Goal: Information Seeking & Learning: Understand process/instructions

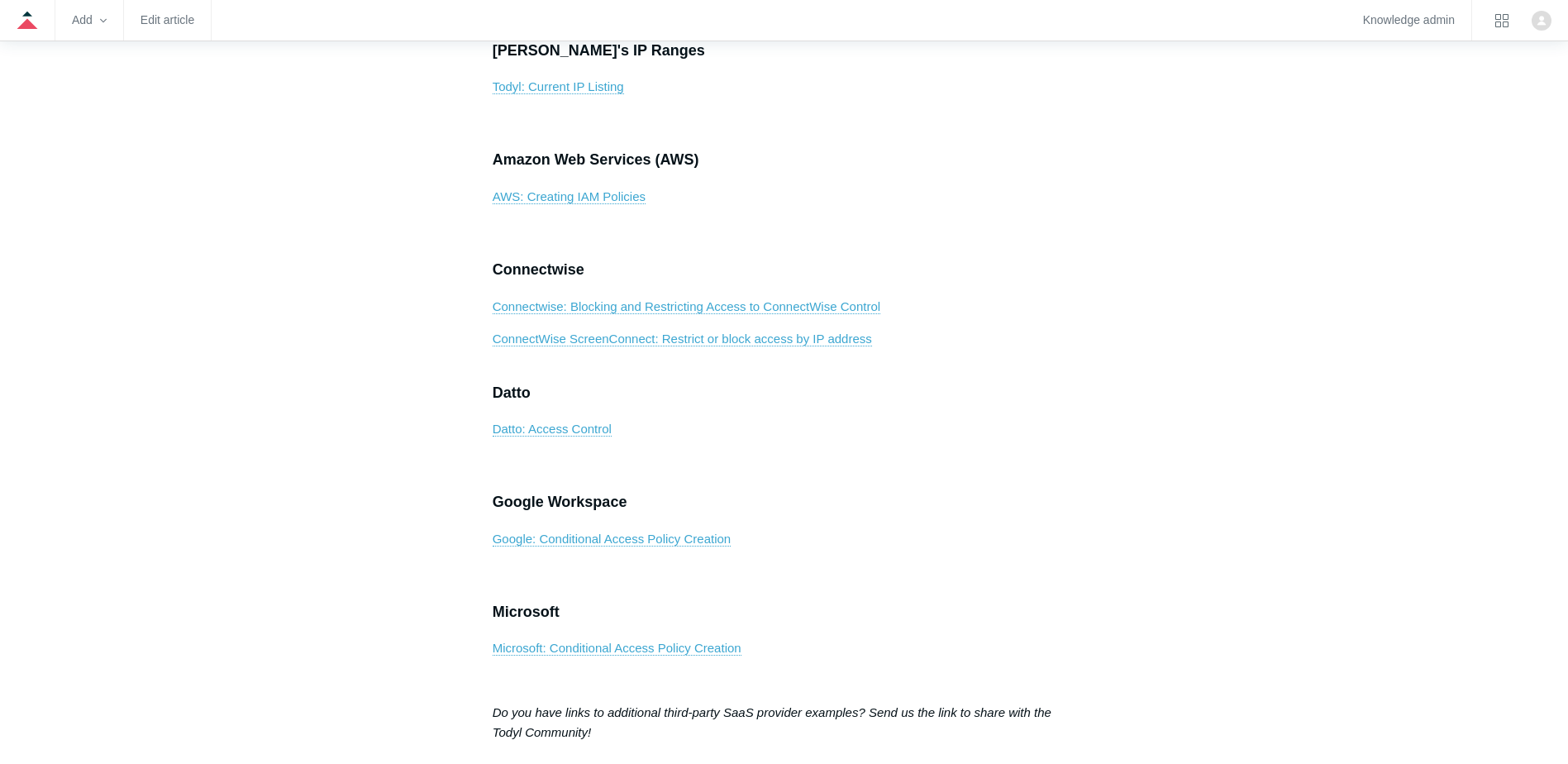
scroll to position [1241, 0]
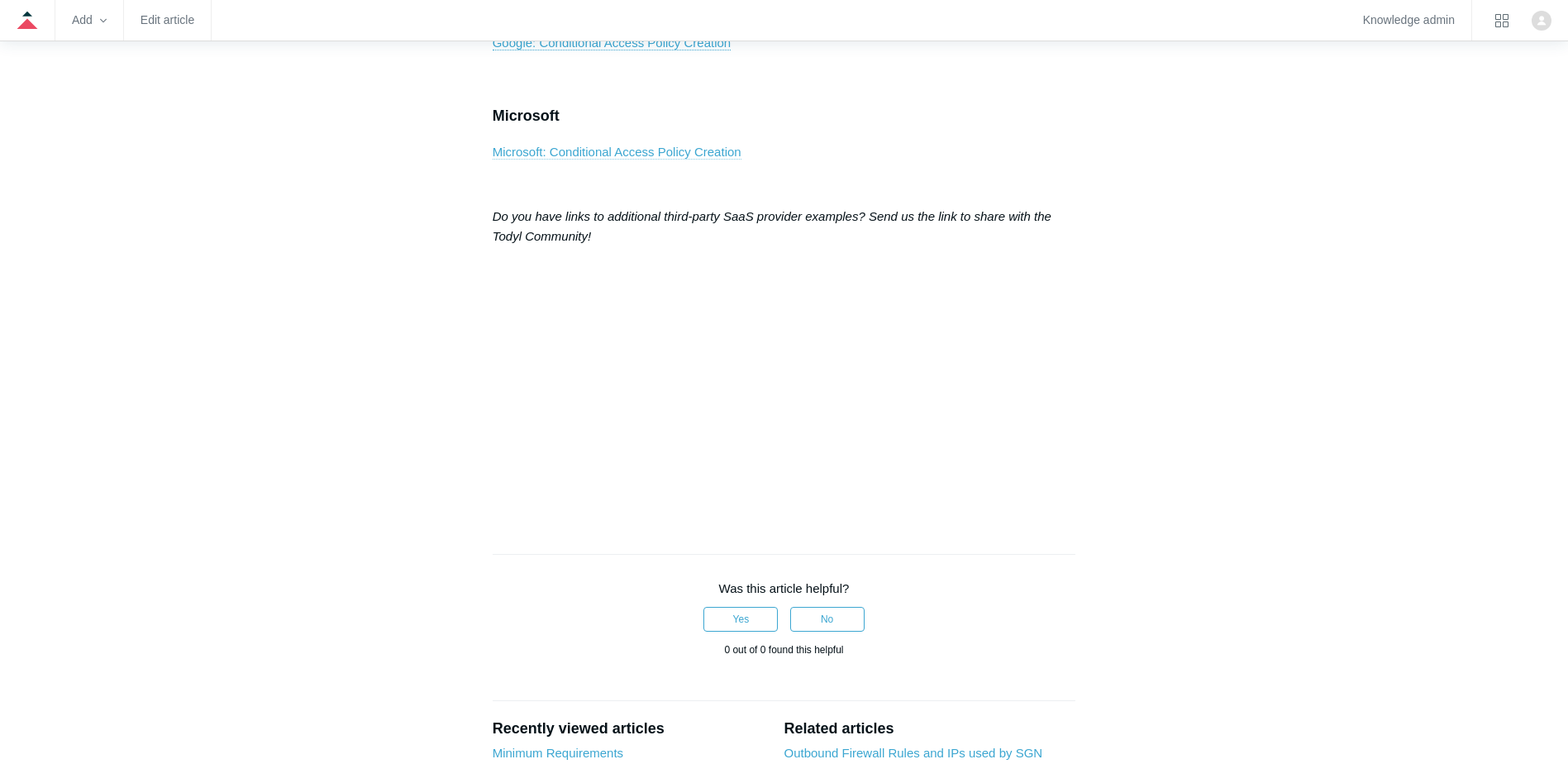
click at [632, 159] on link "Microsoft: Conditional Access Policy Creation" at bounding box center [617, 153] width 248 height 15
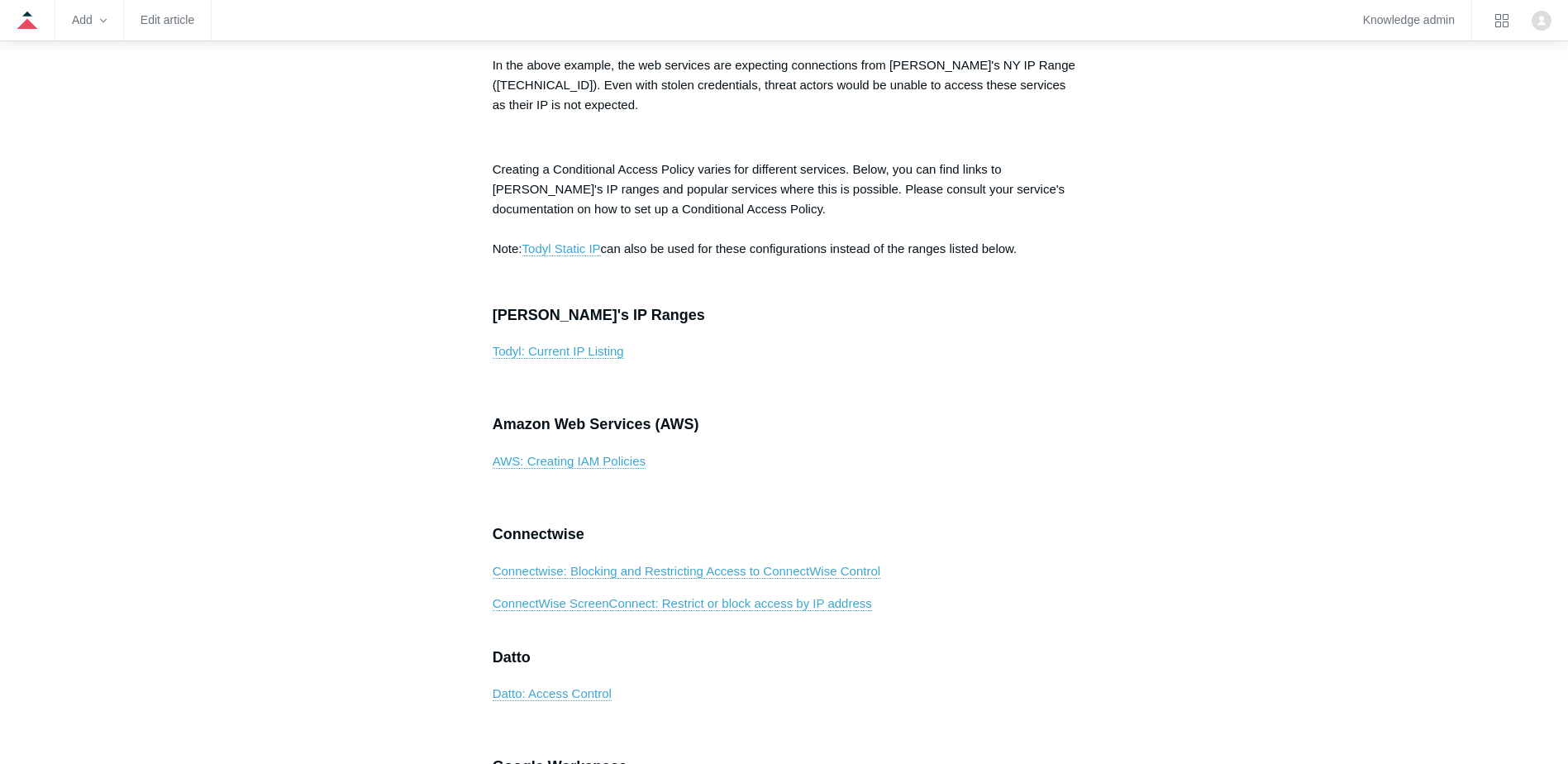
scroll to position [661, 0]
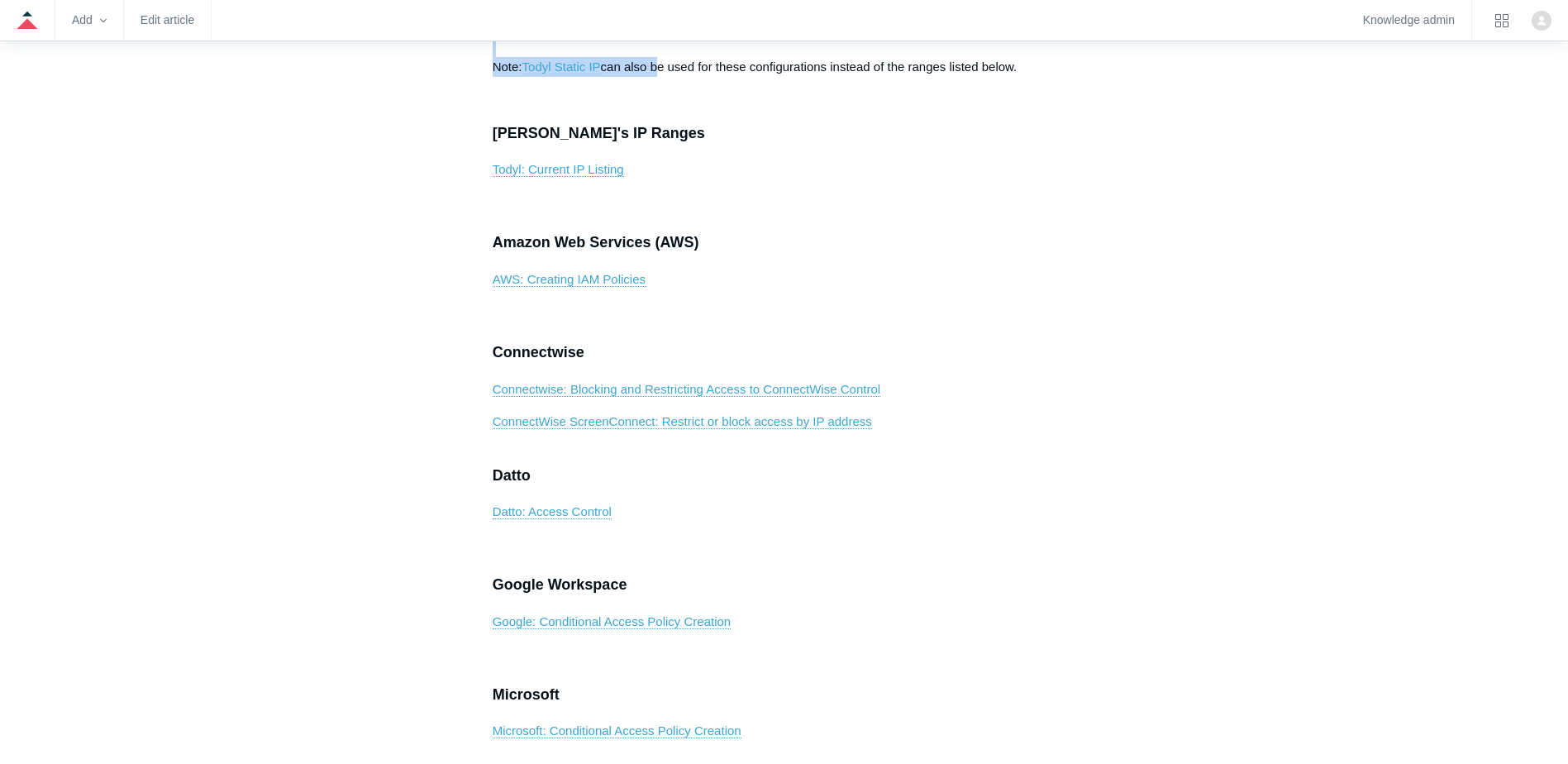
drag, startPoint x: 512, startPoint y: 209, endPoint x: 657, endPoint y: 271, distance: 157.7
click at [657, 77] on p "Creating a Conditional Access Policy varies for different services. Below, you …" at bounding box center [784, 27] width 584 height 99
drag, startPoint x: 657, startPoint y: 271, endPoint x: 649, endPoint y: 289, distance: 19.7
click at [649, 289] on div "Conditional Access policies allow you to restrict access to specific IP ranges …" at bounding box center [784, 385] width 584 height 1400
drag, startPoint x: 606, startPoint y: 275, endPoint x: 1092, endPoint y: 275, distance: 486.0
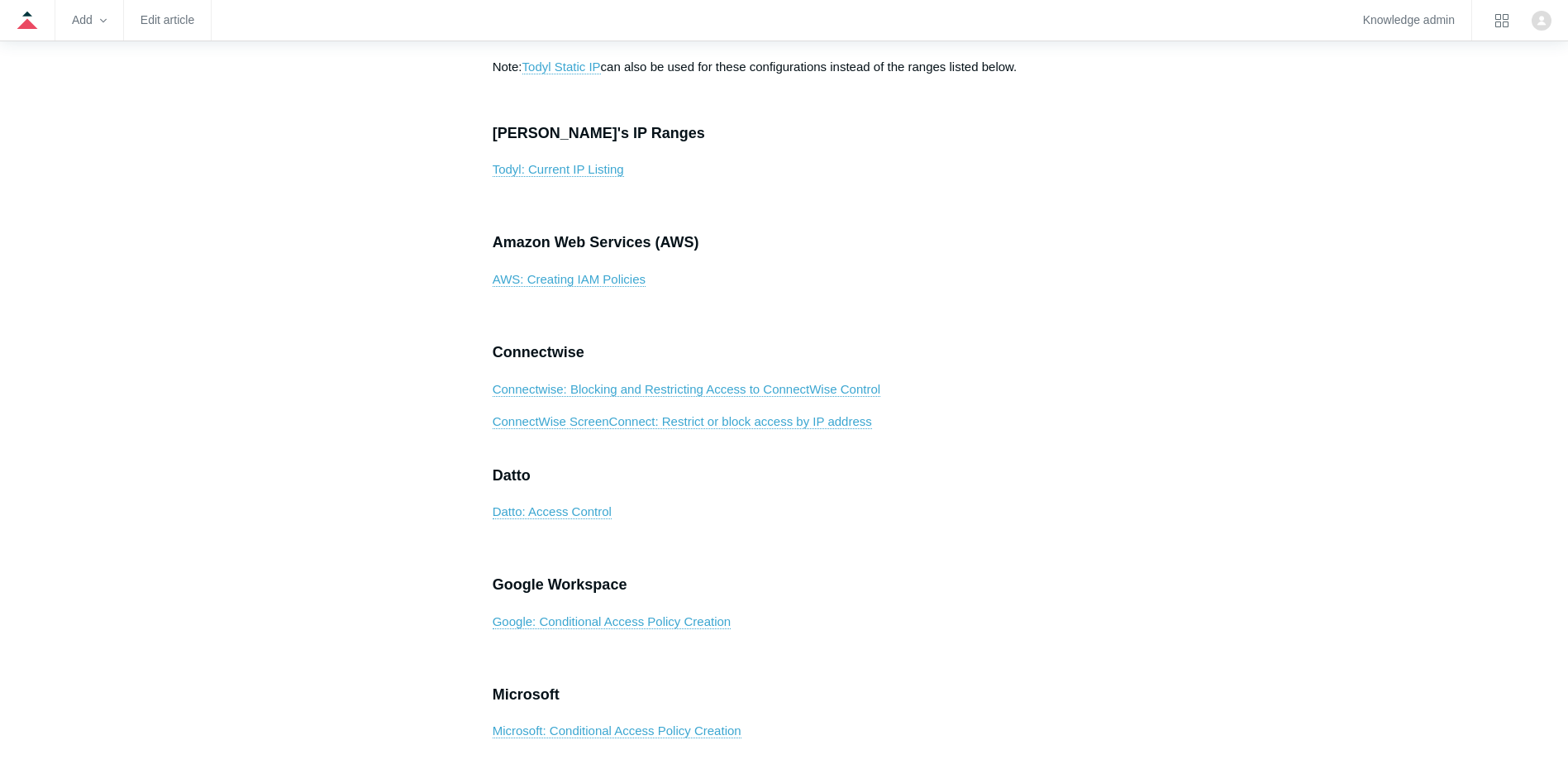
click at [1092, 275] on article "Creating Conditional Access Policies / SaaS Lockdown Follow Not yet followed by…" at bounding box center [784, 585] width 634 height 2110
drag, startPoint x: 1092, startPoint y: 275, endPoint x: 813, endPoint y: 322, distance: 282.9
click at [813, 322] on div "Conditional Access policies allow you to restrict access to specific IP ranges …" at bounding box center [784, 385] width 584 height 1400
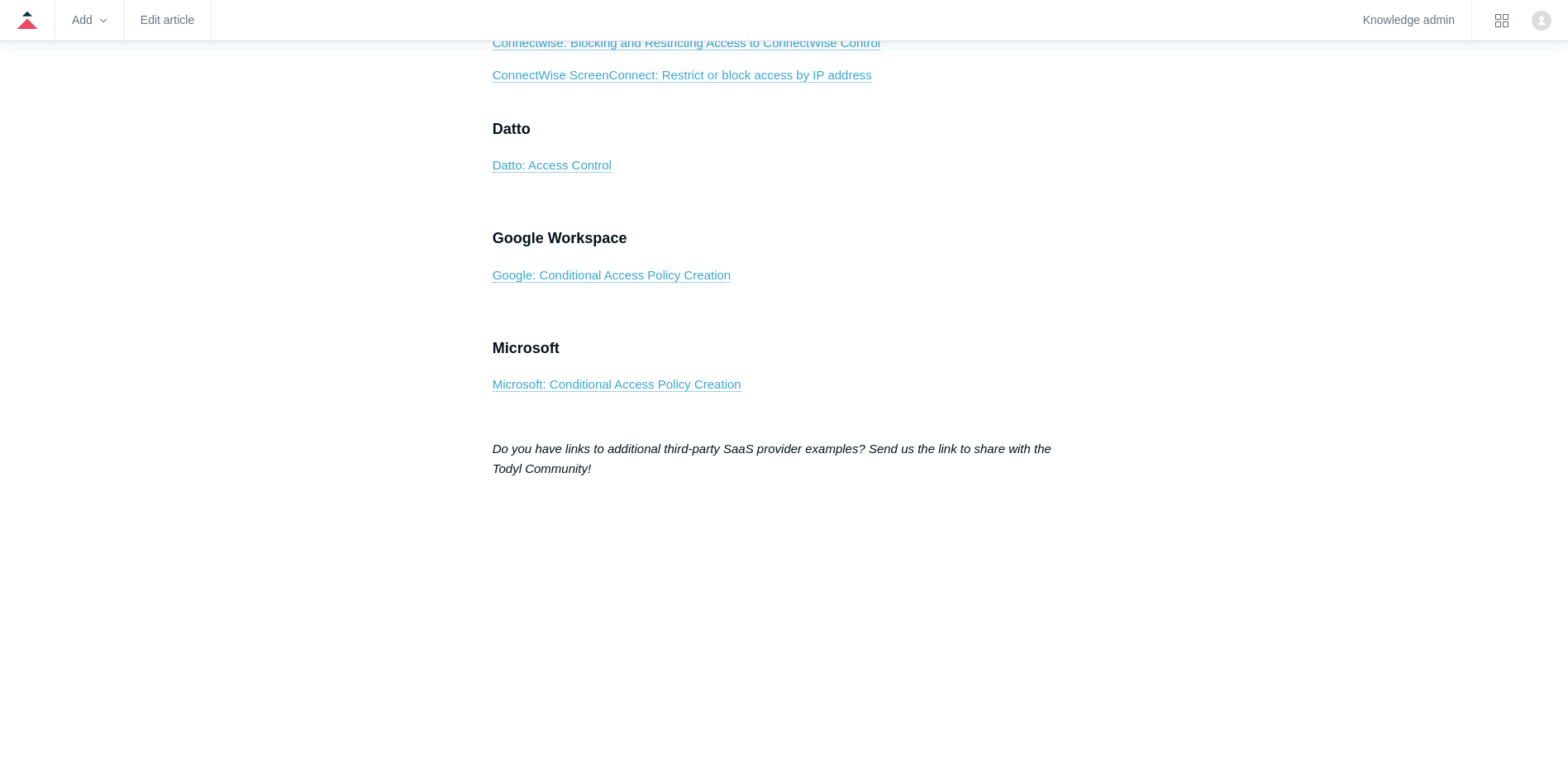
scroll to position [1158, 0]
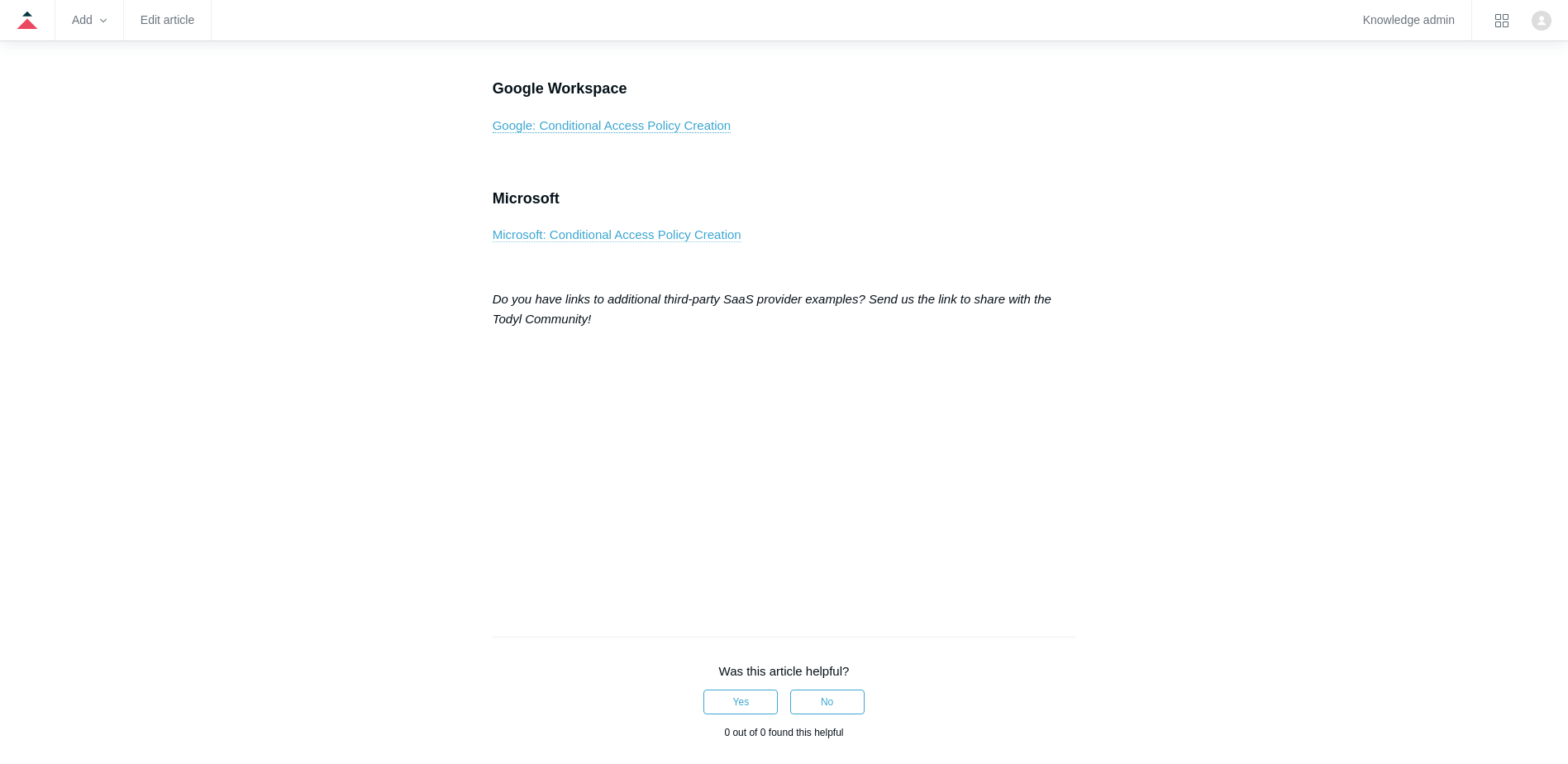
click at [632, 243] on link "Microsoft: Conditional Access Policy Creation" at bounding box center [617, 235] width 248 height 15
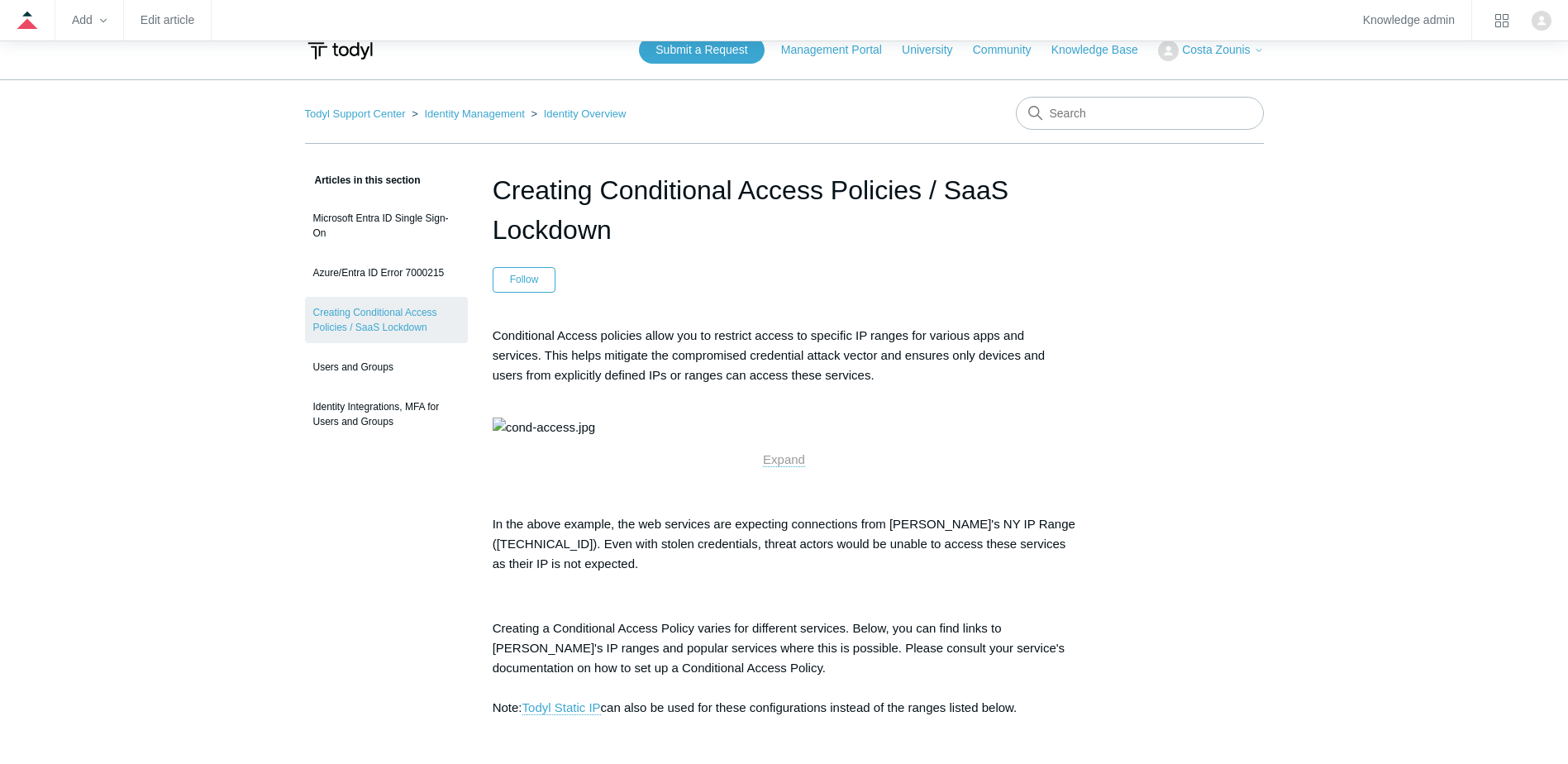
scroll to position [0, 0]
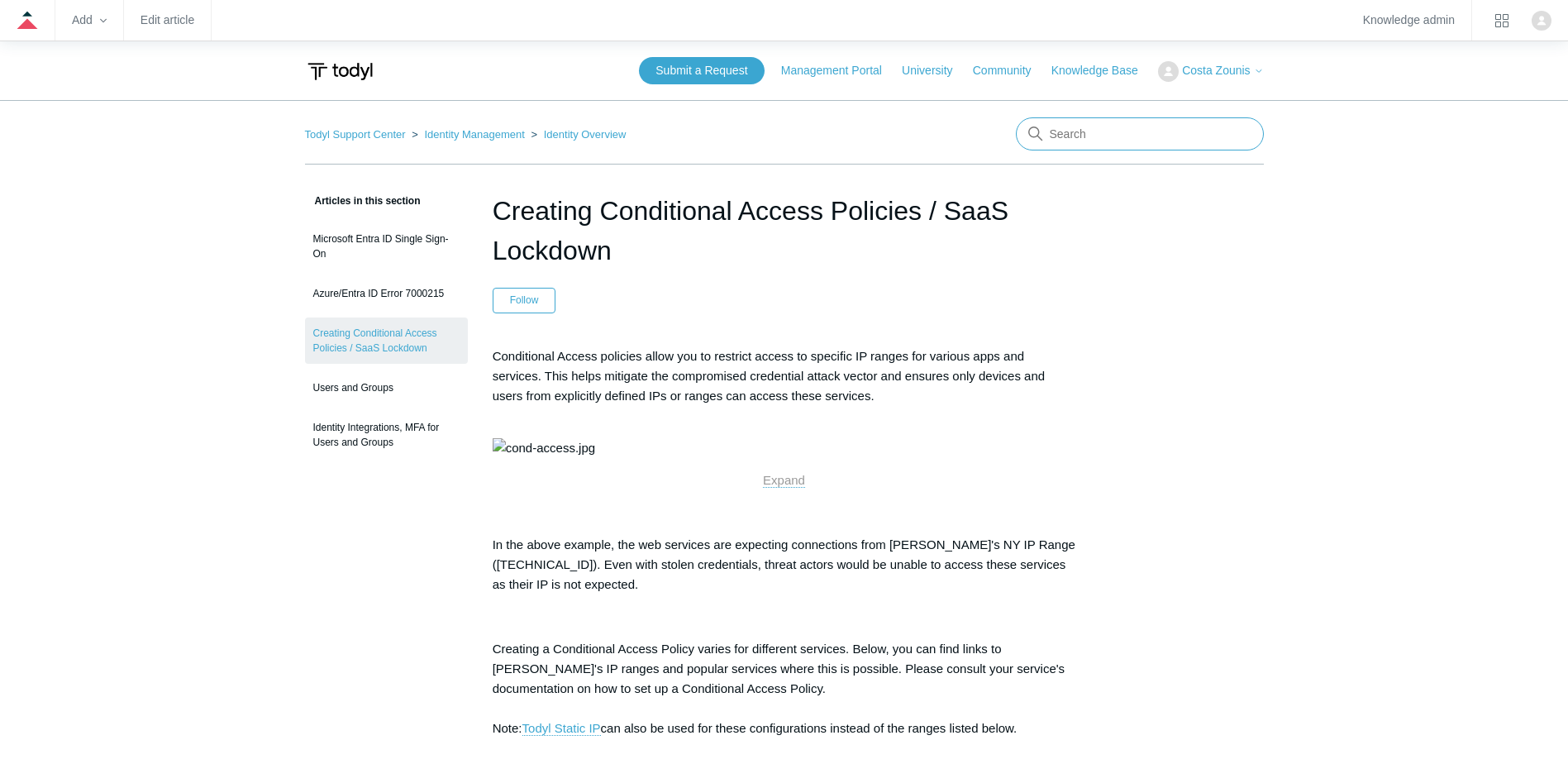
click at [1124, 133] on input "Search" at bounding box center [1140, 134] width 248 height 33
type input "conditional access"
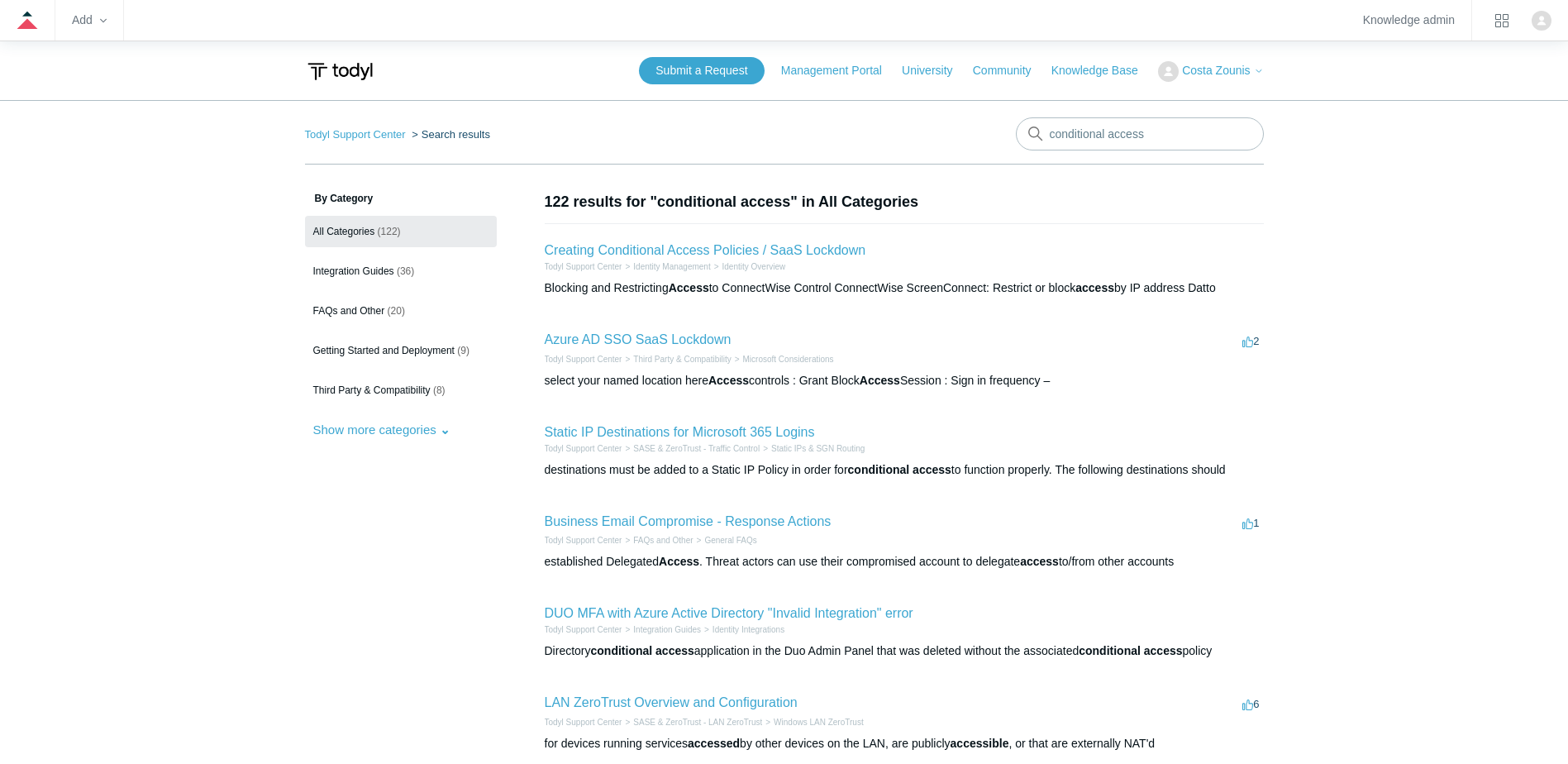
drag, startPoint x: 720, startPoint y: 424, endPoint x: 720, endPoint y: 412, distance: 12.0
drag, startPoint x: 728, startPoint y: 430, endPoint x: 721, endPoint y: 403, distance: 27.9
click at [680, 247] on link "Creating Conditional Access Policies / SaaS Lockdown" at bounding box center [706, 250] width 322 height 14
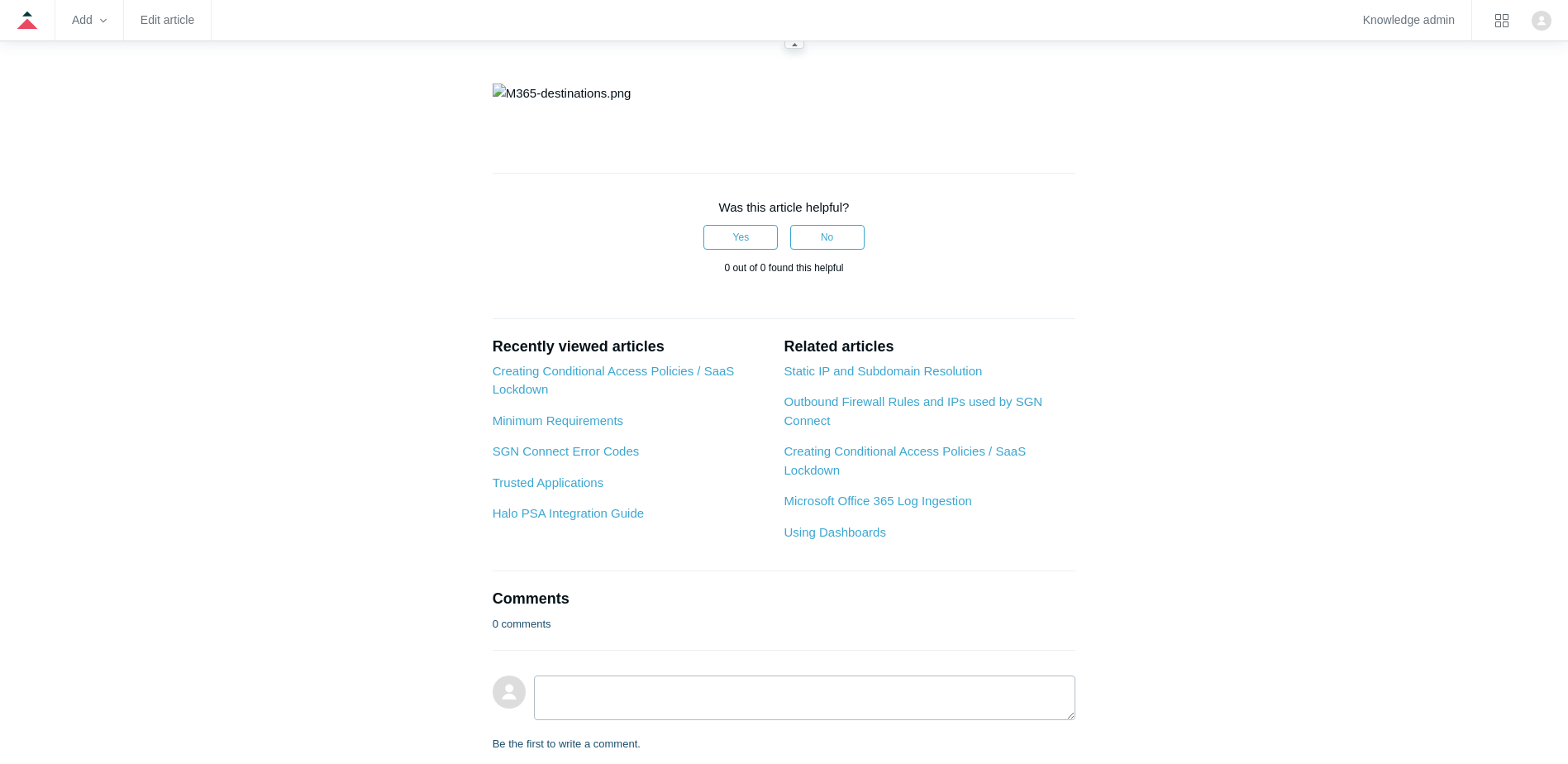
scroll to position [579, 0]
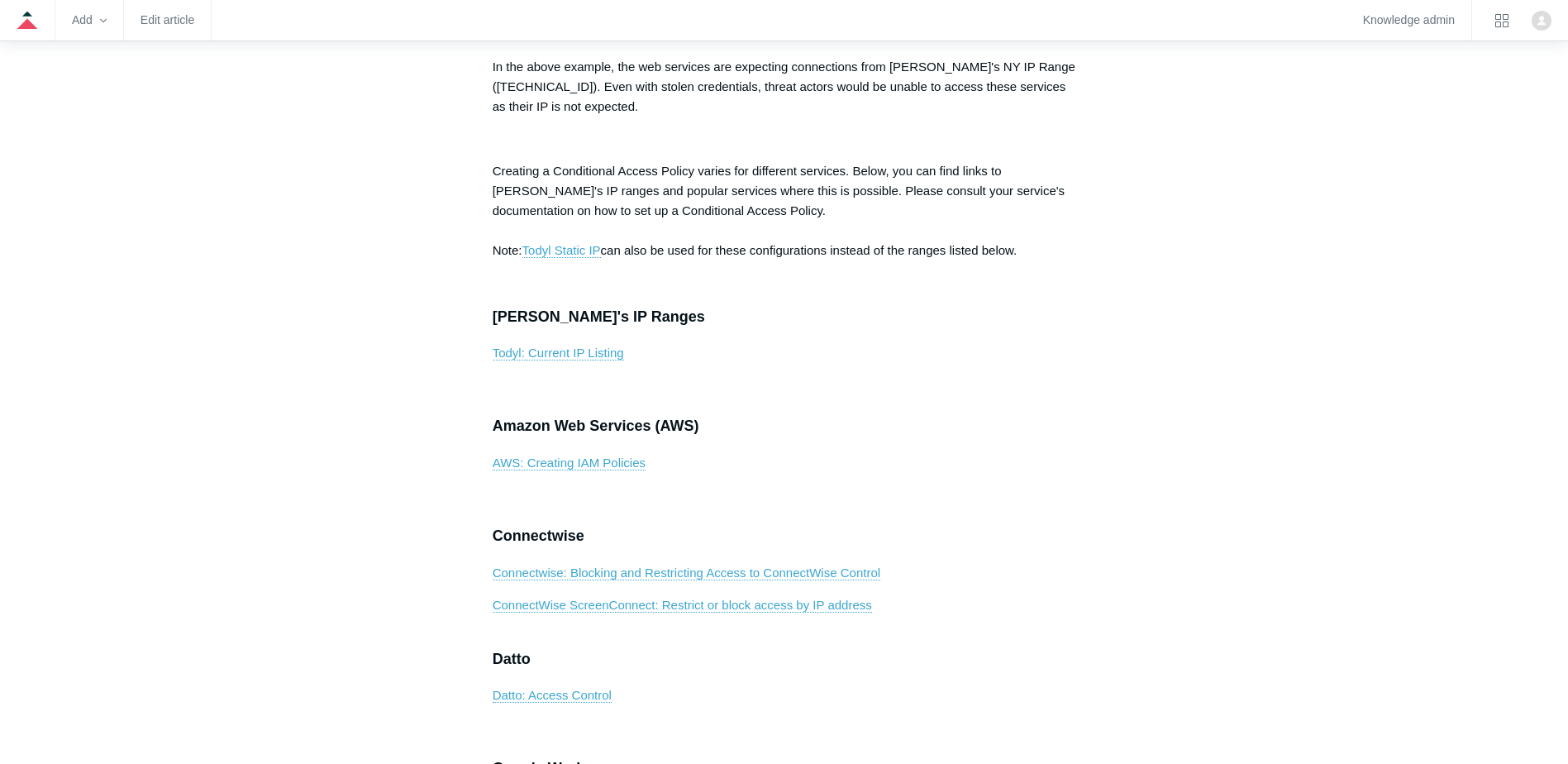
scroll to position [827, 0]
